Goal: Information Seeking & Learning: Learn about a topic

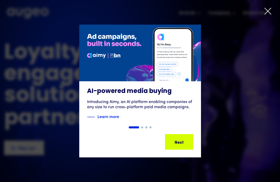
click at [271, 12] on icon at bounding box center [268, 11] width 8 height 8
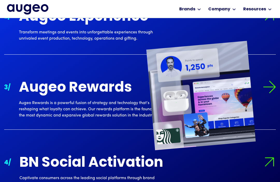
scroll to position [575, 0]
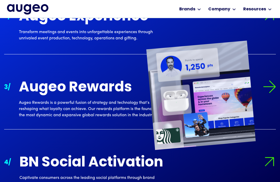
click at [112, 86] on div "Augeo Rewards" at bounding box center [93, 87] width 149 height 15
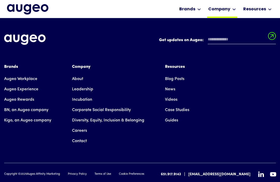
scroll to position [1192, 0]
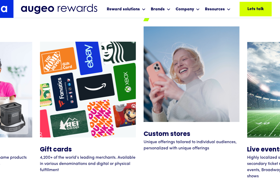
scroll to position [1986, 0]
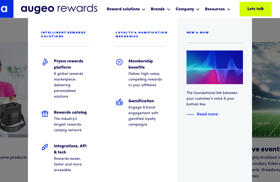
click at [168, 10] on div at bounding box center [140, 9] width 280 height 18
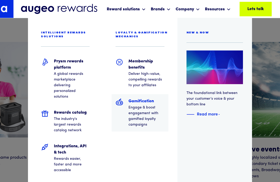
click at [138, 105] on p "Engage & boost engagement with gamified loyalty campaigns" at bounding box center [147, 116] width 36 height 23
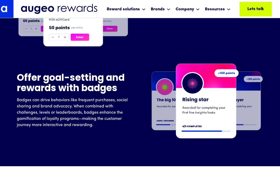
scroll to position [653, 0]
